Goal: Task Accomplishment & Management: Complete application form

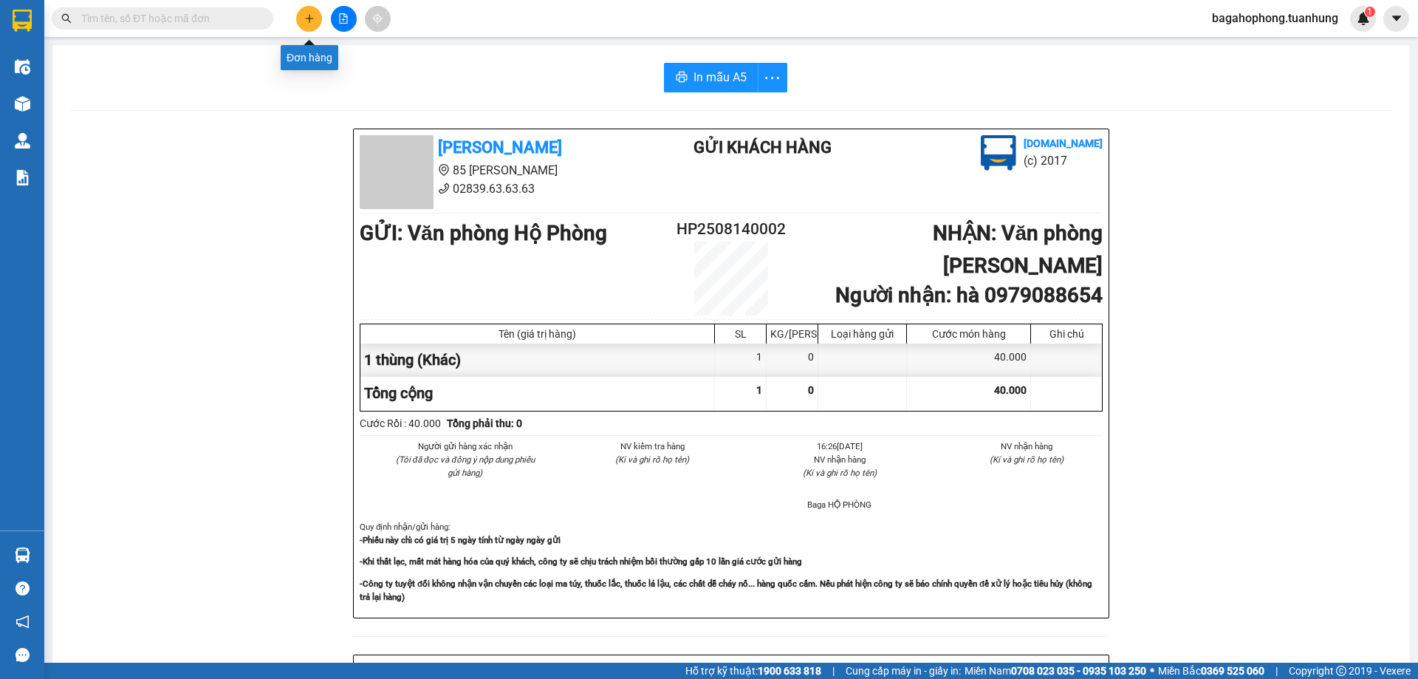
click at [302, 11] on button at bounding box center [309, 19] width 26 height 26
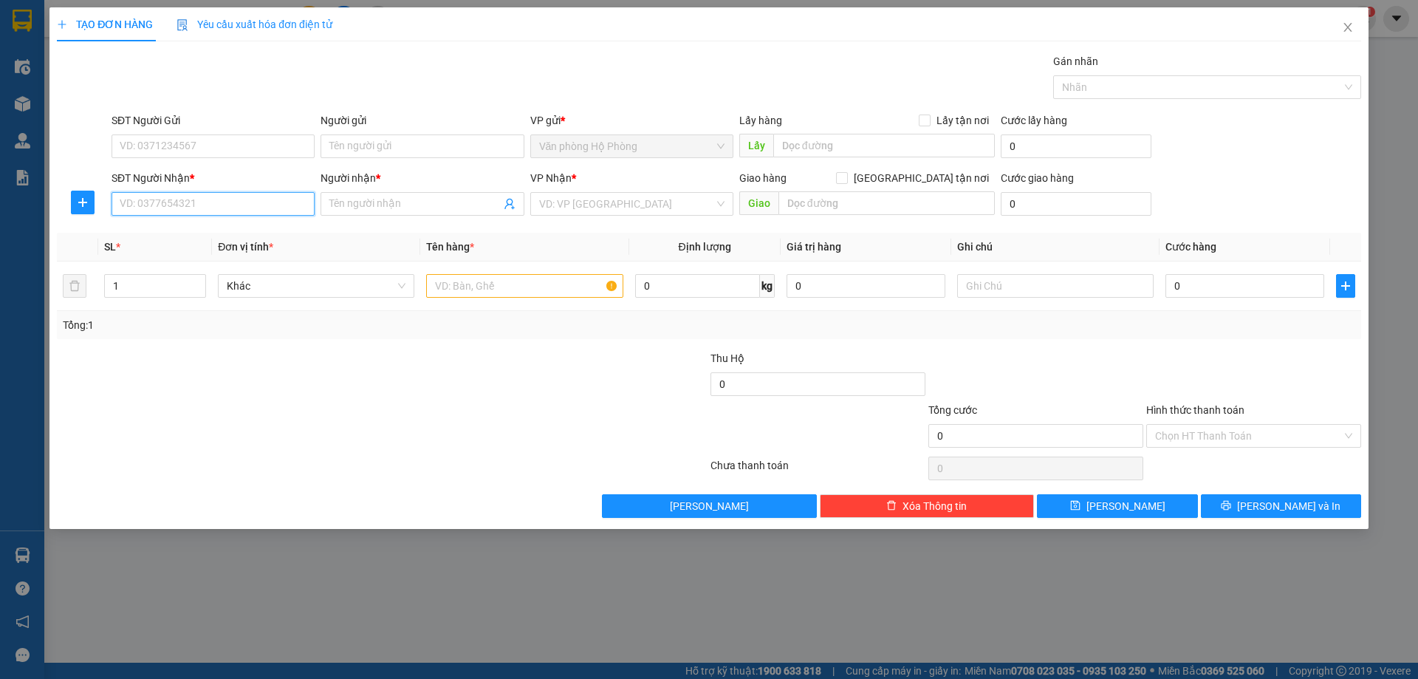
click at [229, 204] on input "SĐT Người Nhận *" at bounding box center [213, 204] width 203 height 24
click at [247, 225] on div "0933720674 - DIỆN" at bounding box center [213, 234] width 203 height 24
type input "0933720674"
type input "DIỆN"
type input "0933720674"
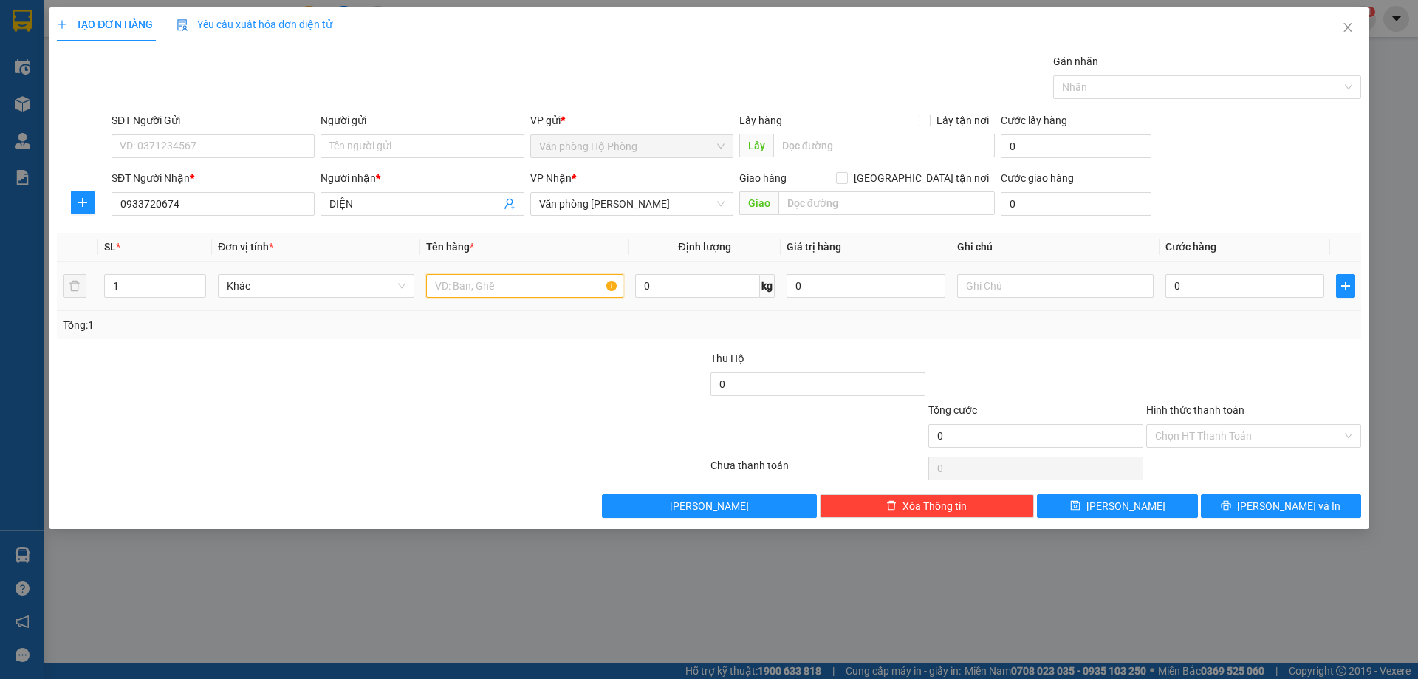
click at [430, 286] on input "text" at bounding box center [524, 286] width 196 height 24
click at [665, 202] on span "Văn phòng [PERSON_NAME]" at bounding box center [631, 204] width 185 height 22
type input "1 bao"
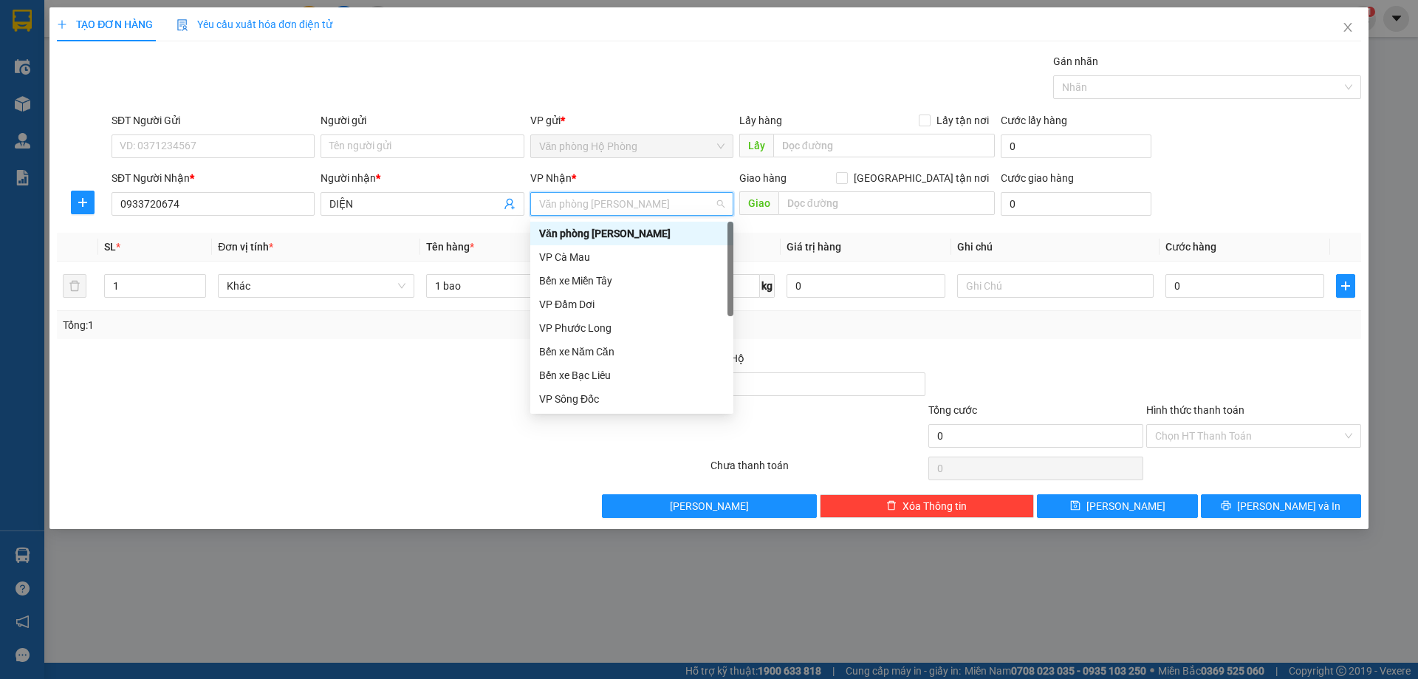
click at [670, 227] on div "Văn phòng [PERSON_NAME]" at bounding box center [631, 233] width 185 height 16
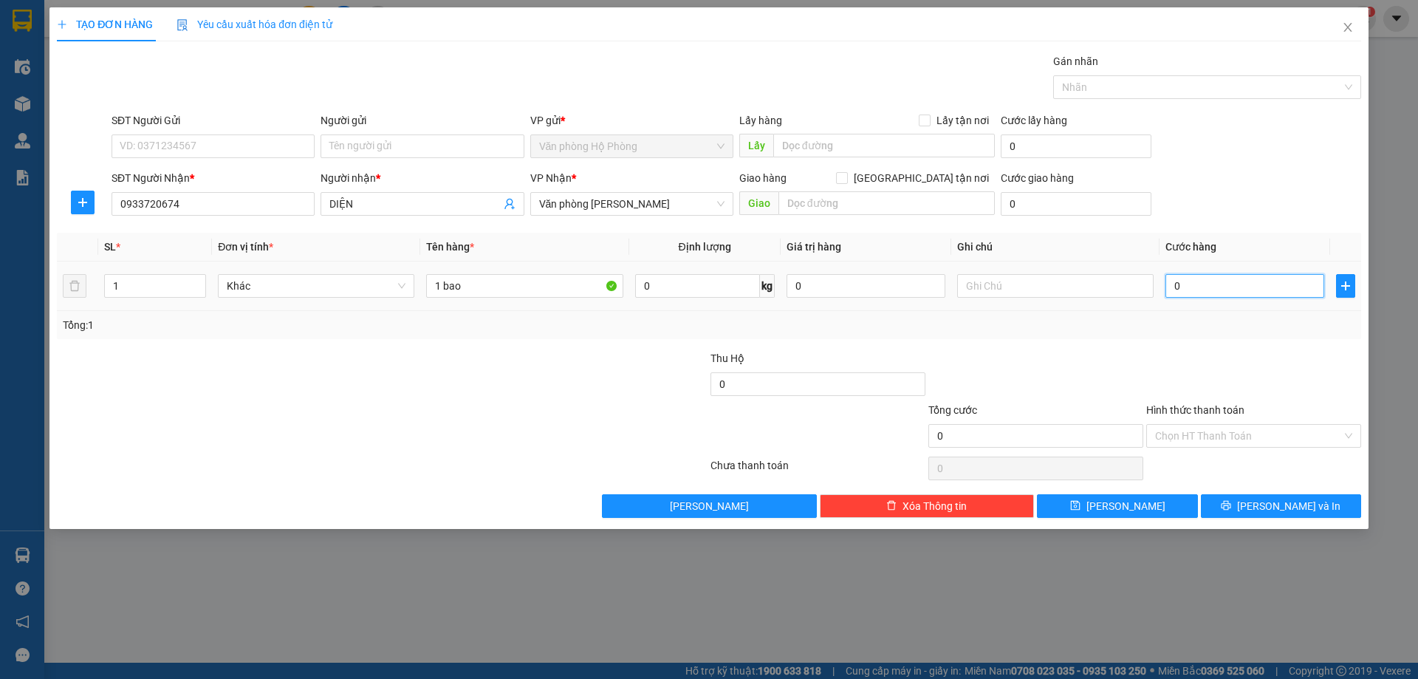
click at [1168, 287] on input "0" at bounding box center [1244, 286] width 159 height 24
type input "5"
type input "50"
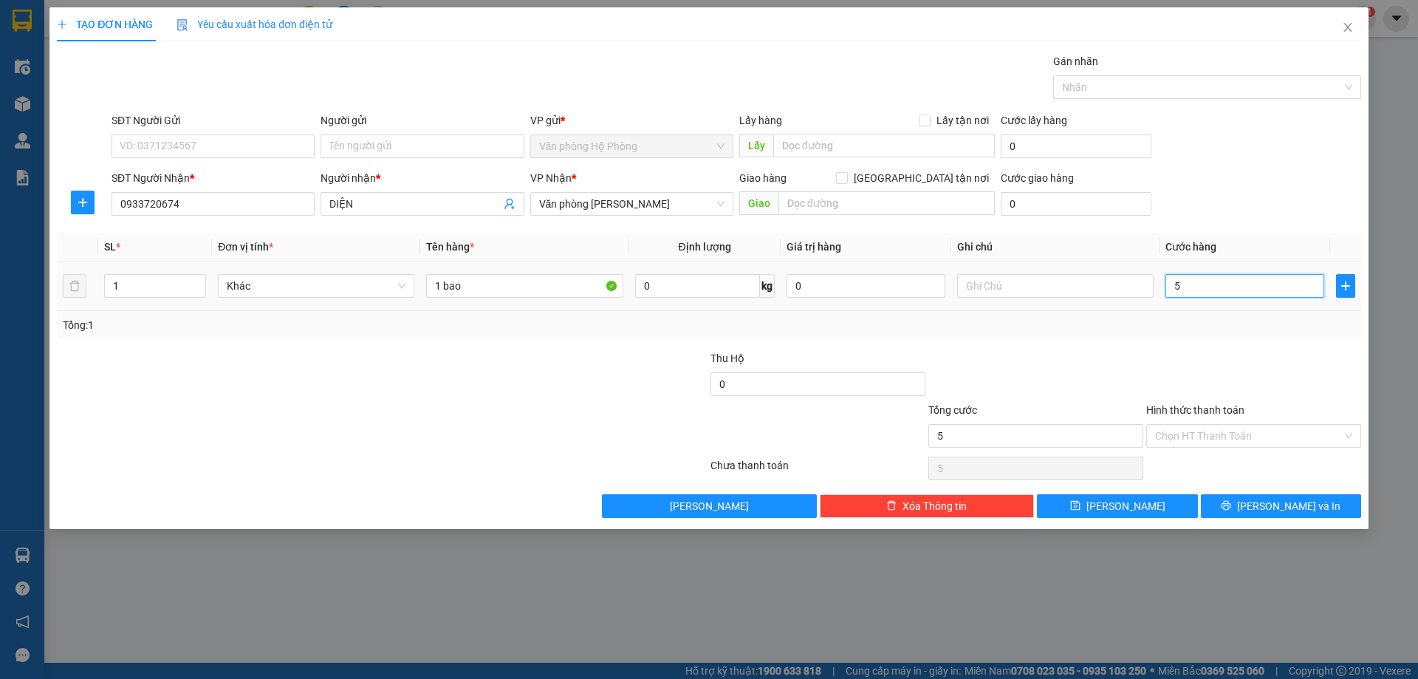
type input "50"
type input "500"
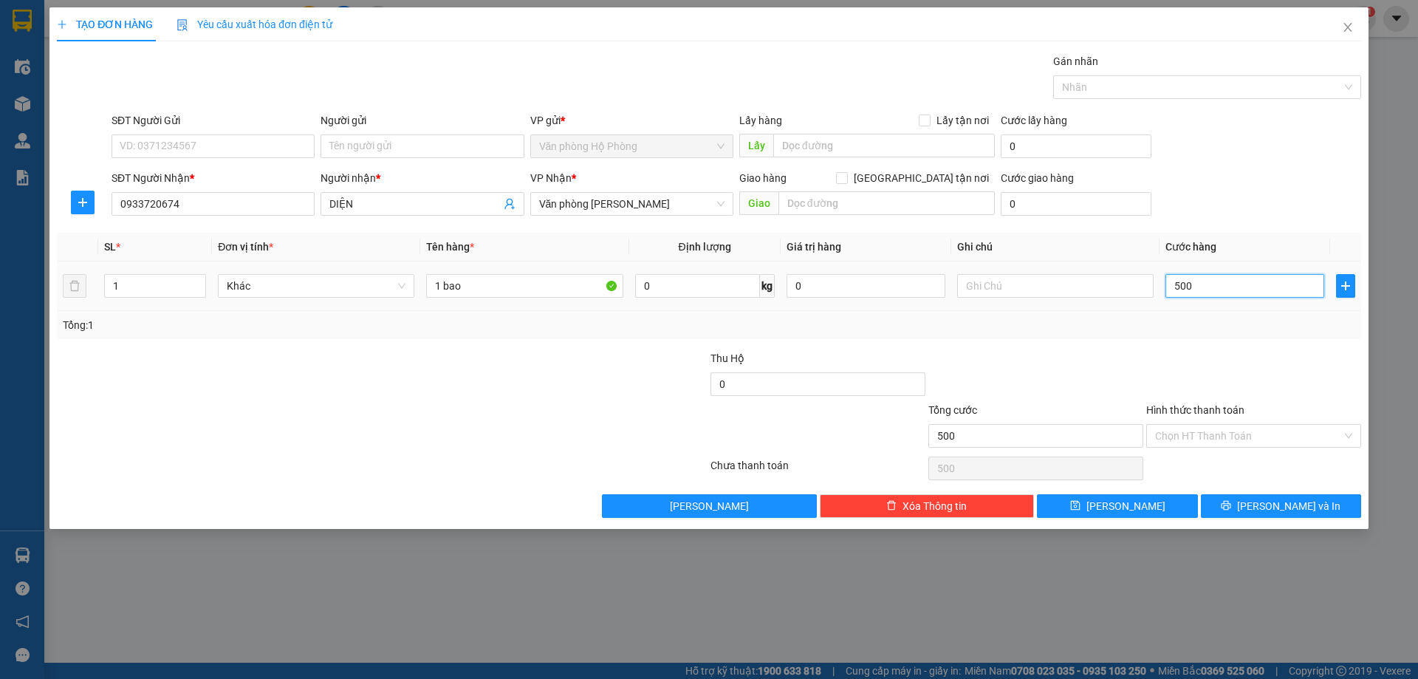
type input "5.000"
type input "50.000"
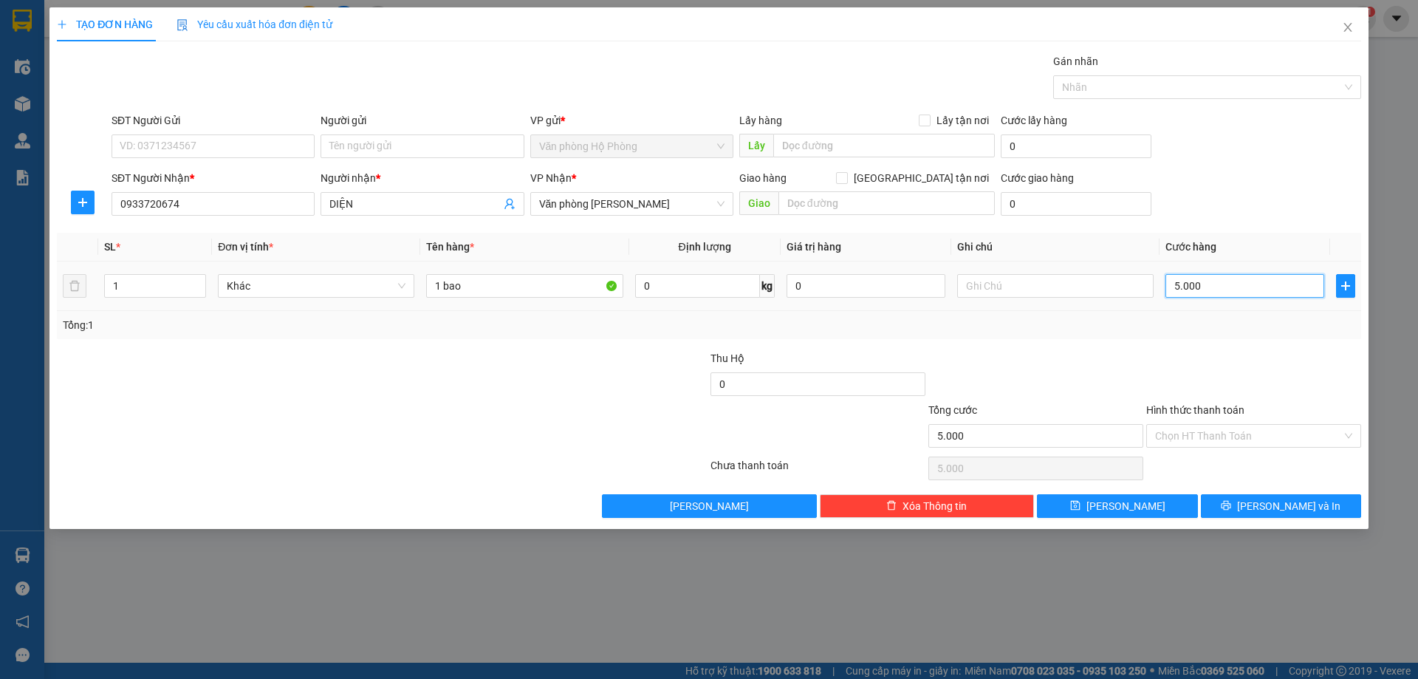
type input "50.000"
click at [1259, 427] on input "Hình thức thanh toán" at bounding box center [1248, 436] width 187 height 22
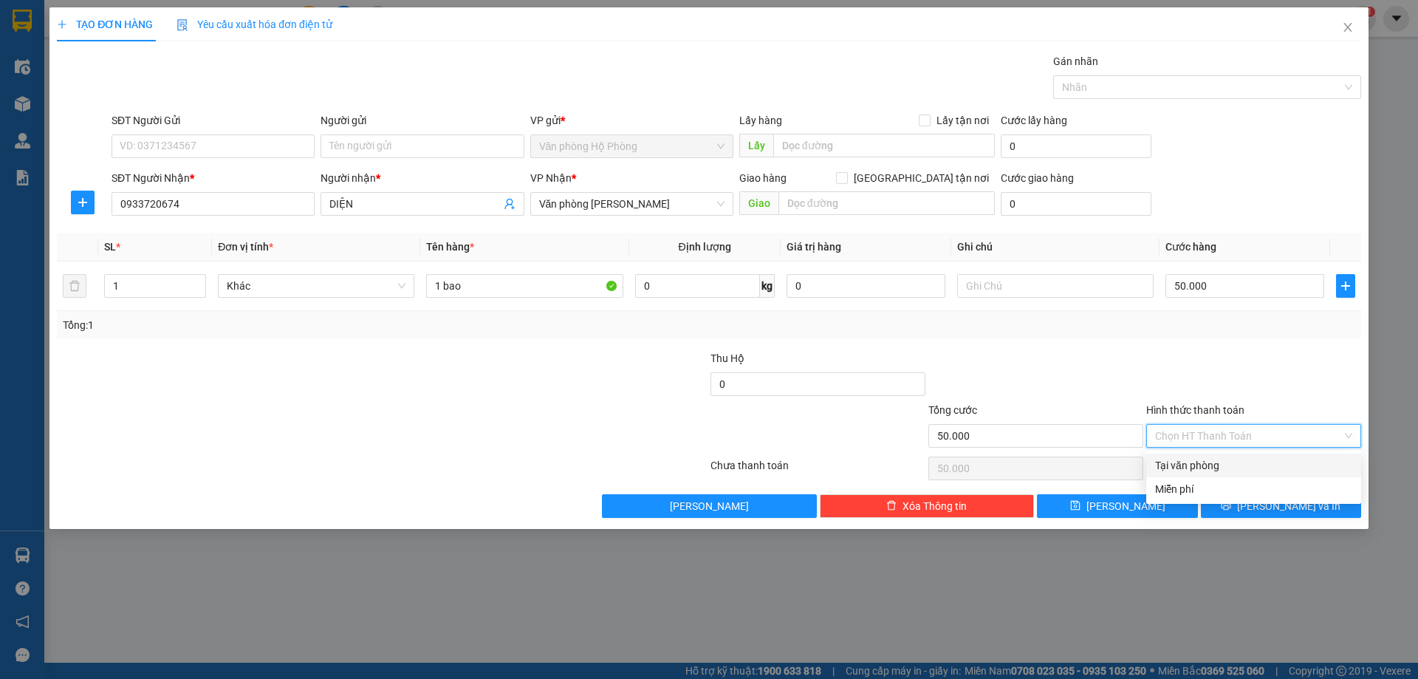
click at [1246, 463] on div "Tại văn phòng" at bounding box center [1253, 465] width 197 height 16
type input "0"
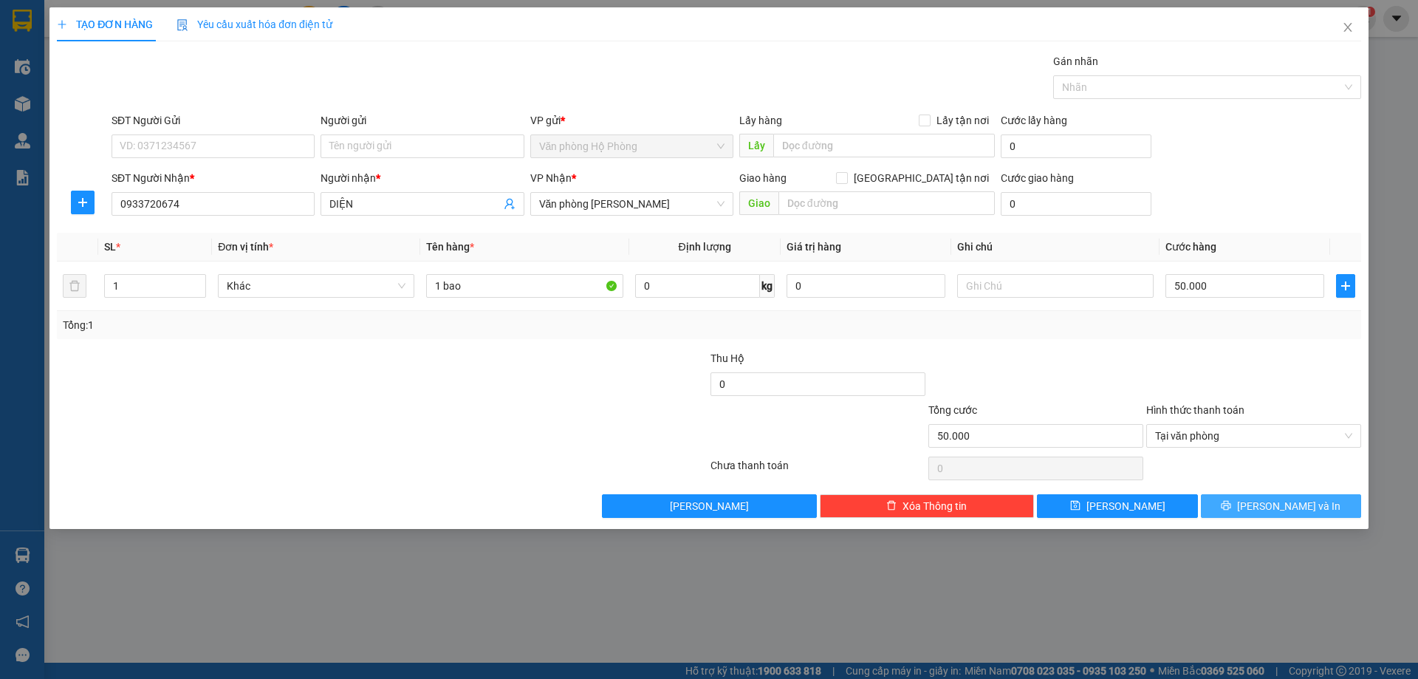
drag, startPoint x: 1271, startPoint y: 501, endPoint x: 1261, endPoint y: 493, distance: 13.1
click at [1270, 500] on span "[PERSON_NAME] và In" at bounding box center [1288, 506] width 103 height 16
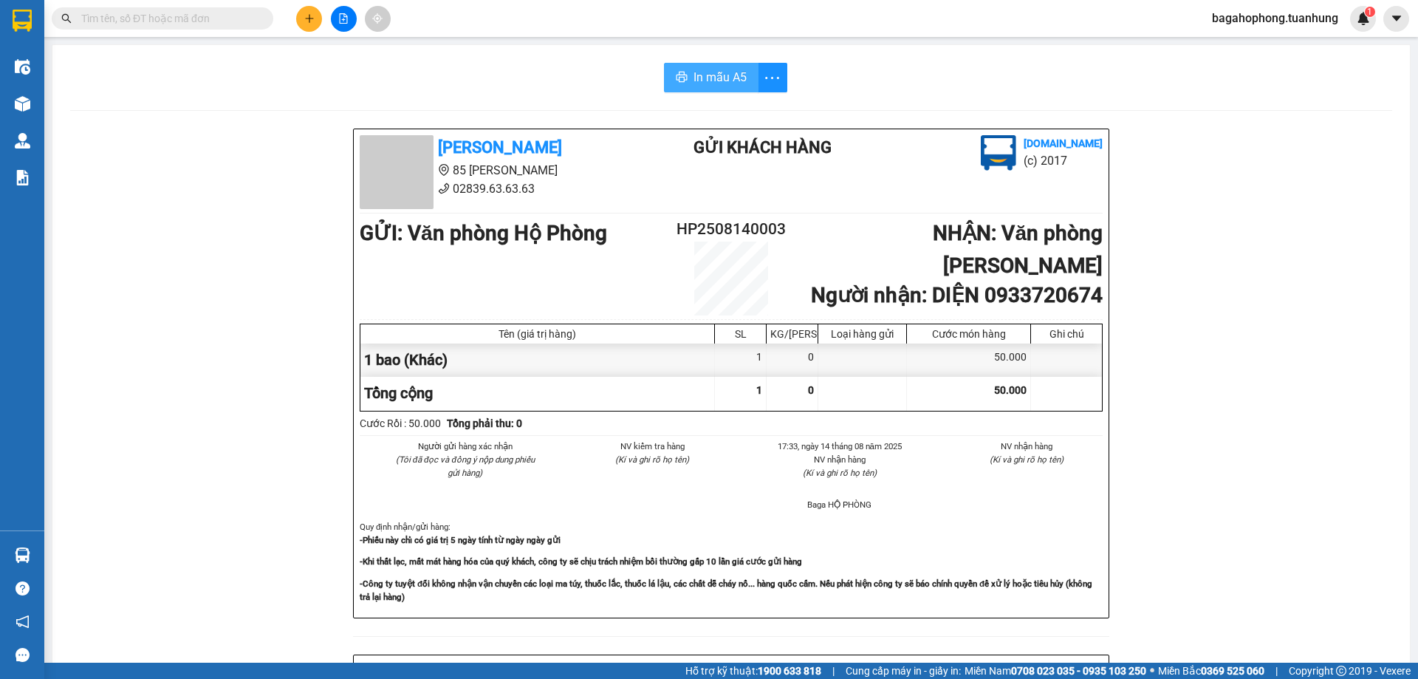
click at [707, 73] on span "In mẫu A5" at bounding box center [719, 77] width 53 height 18
